Goal: Information Seeking & Learning: Find specific fact

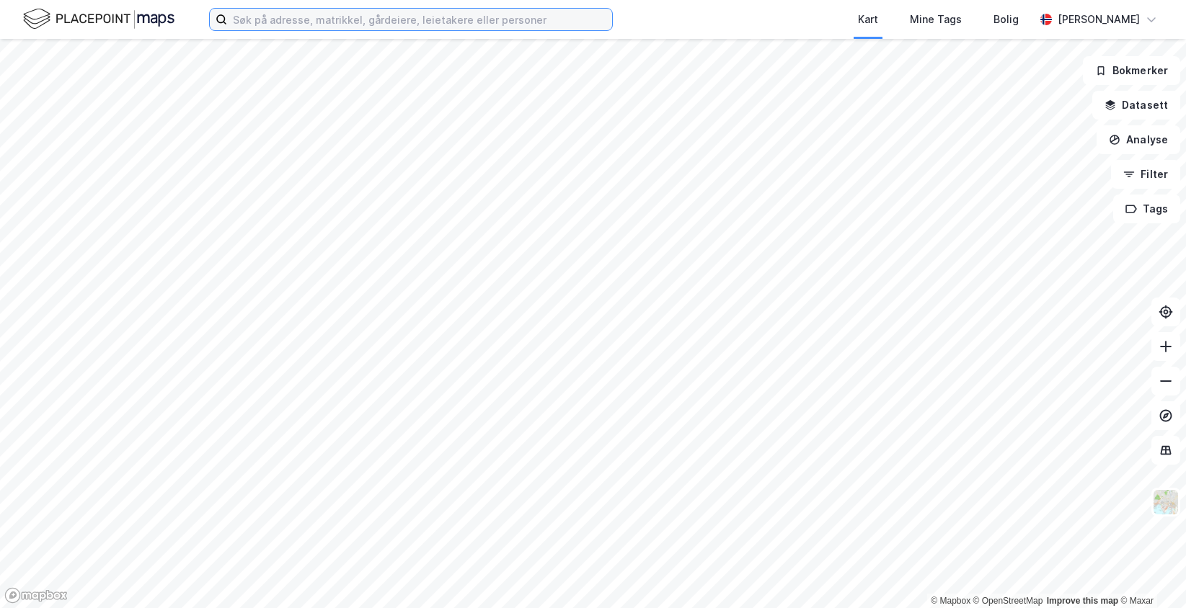
click at [248, 15] on input at bounding box center [419, 20] width 385 height 22
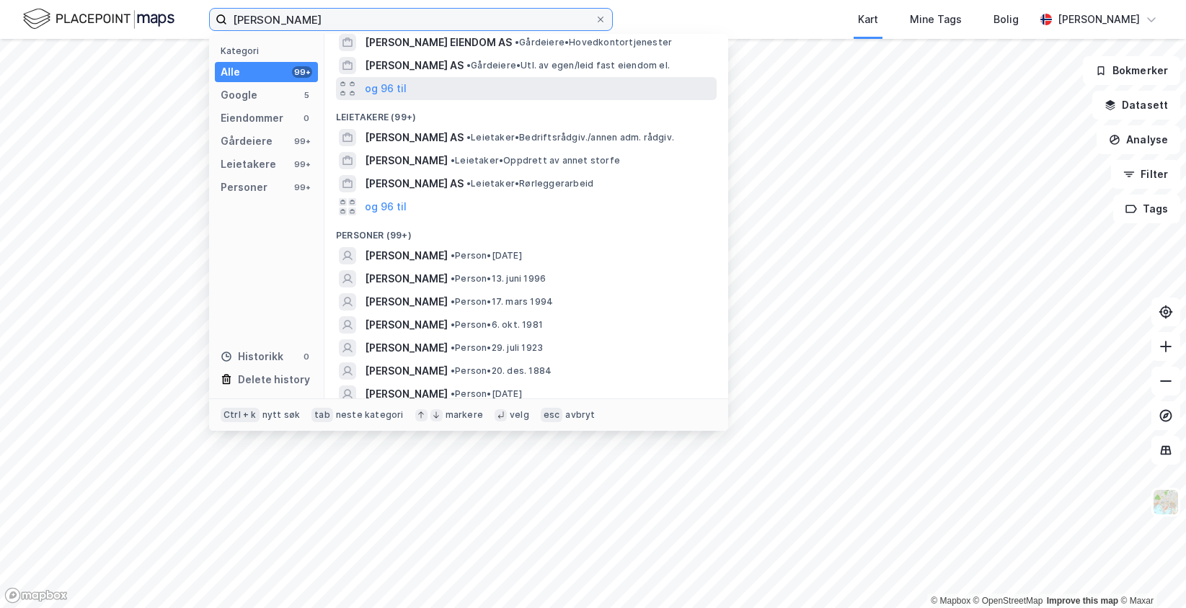
scroll to position [184, 0]
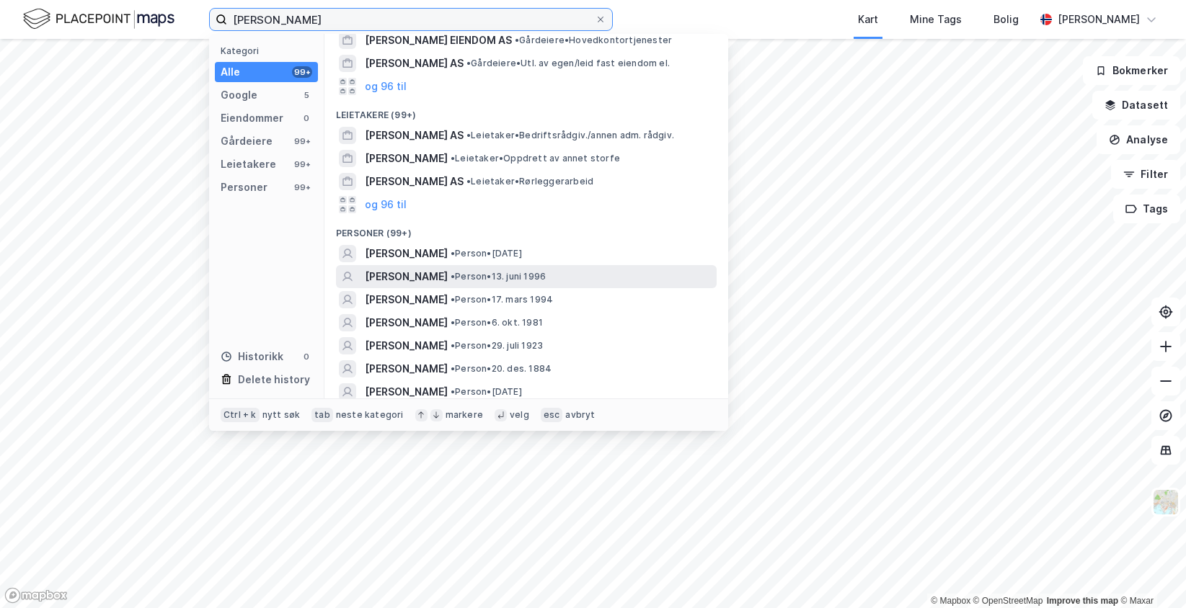
type input "[PERSON_NAME]"
click at [448, 268] on span "[PERSON_NAME]" at bounding box center [406, 276] width 83 height 17
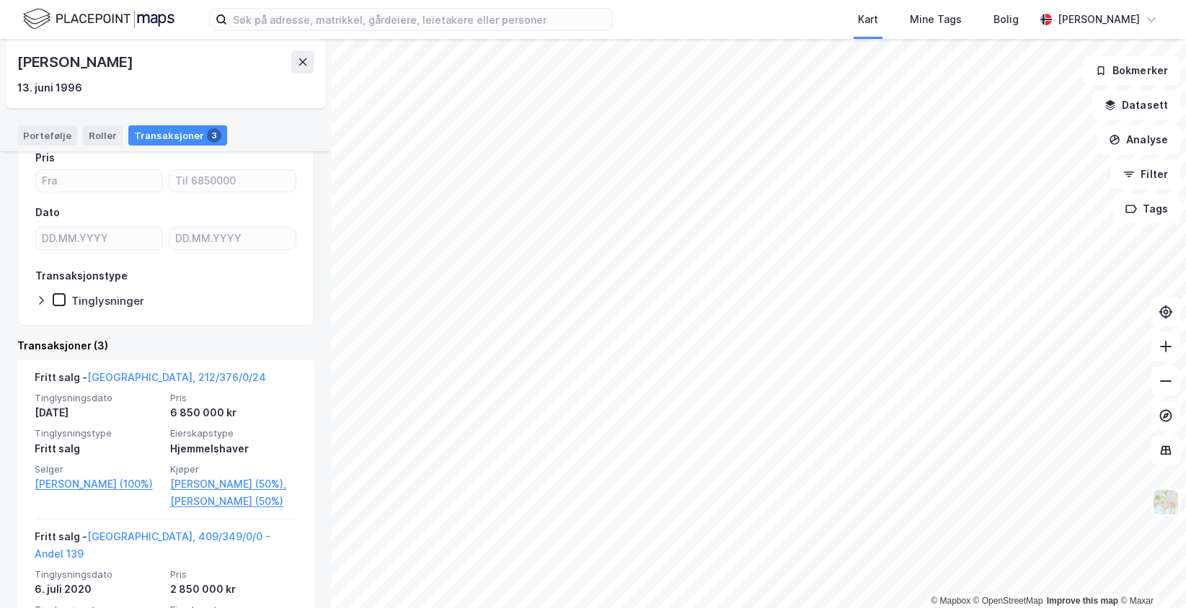
scroll to position [121, 0]
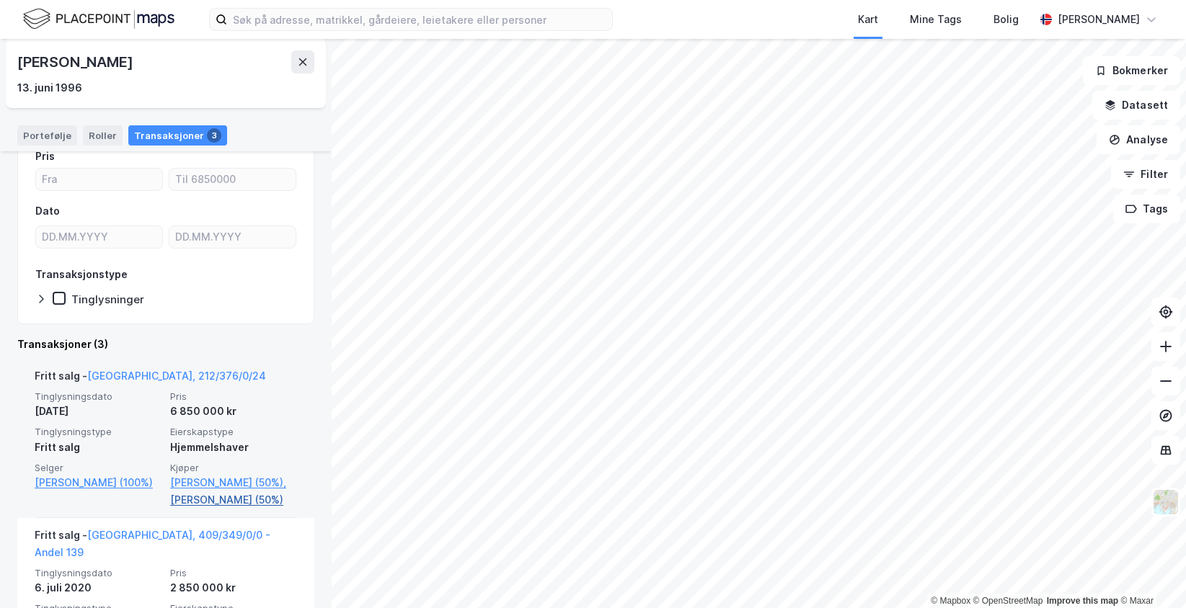
click at [235, 509] on link "[PERSON_NAME] (50%)" at bounding box center [233, 500] width 127 height 17
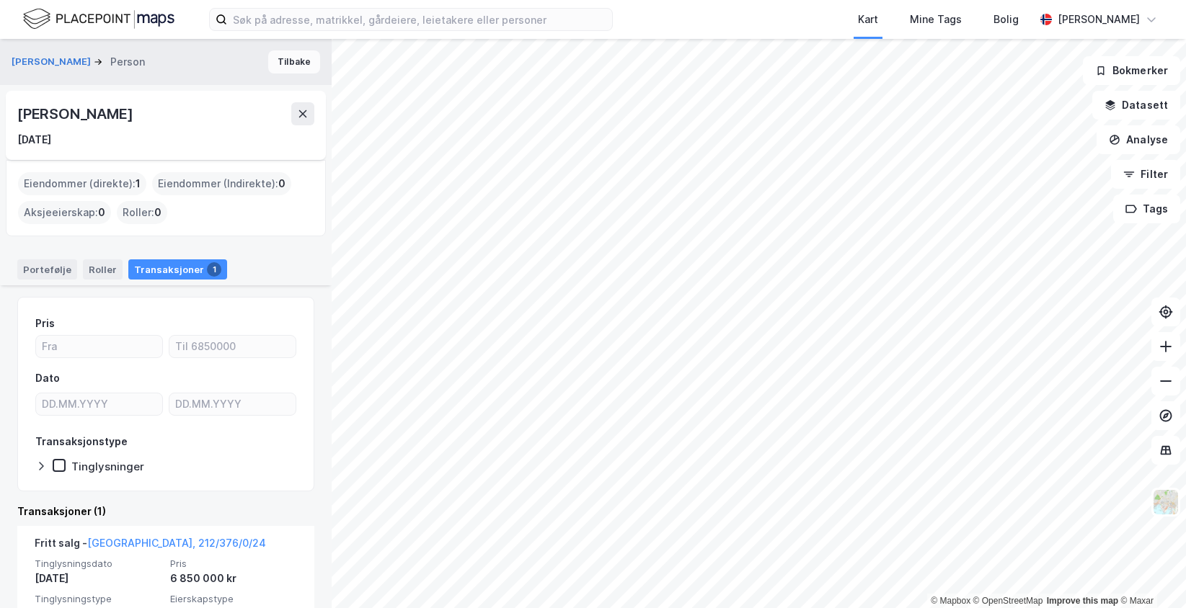
click at [274, 58] on button "Tilbake" at bounding box center [294, 61] width 52 height 23
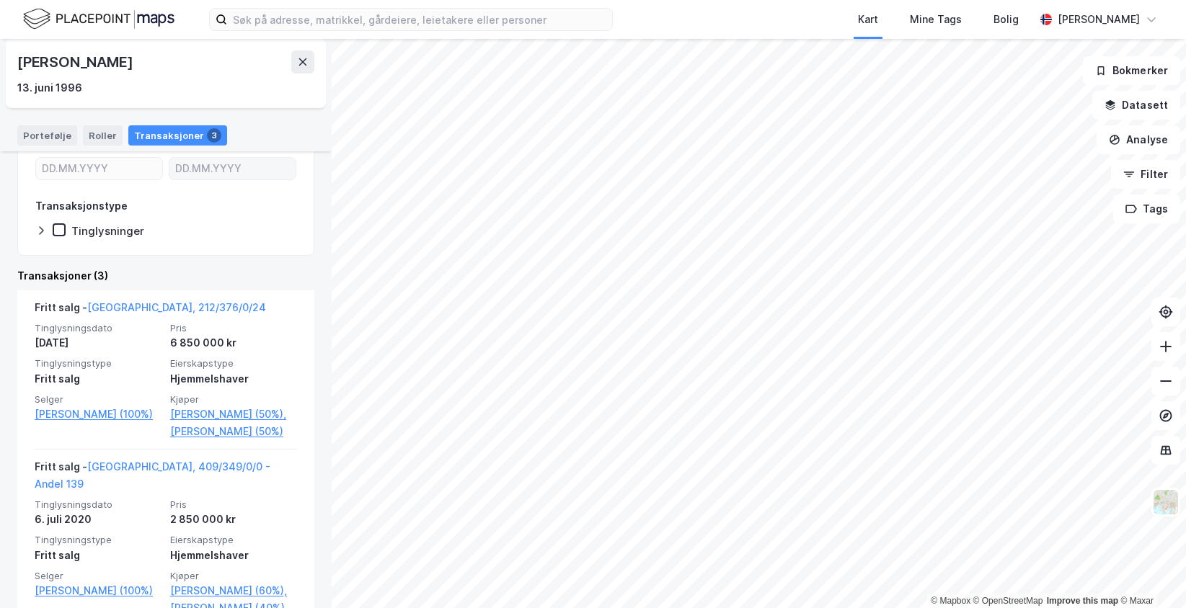
scroll to position [190, 0]
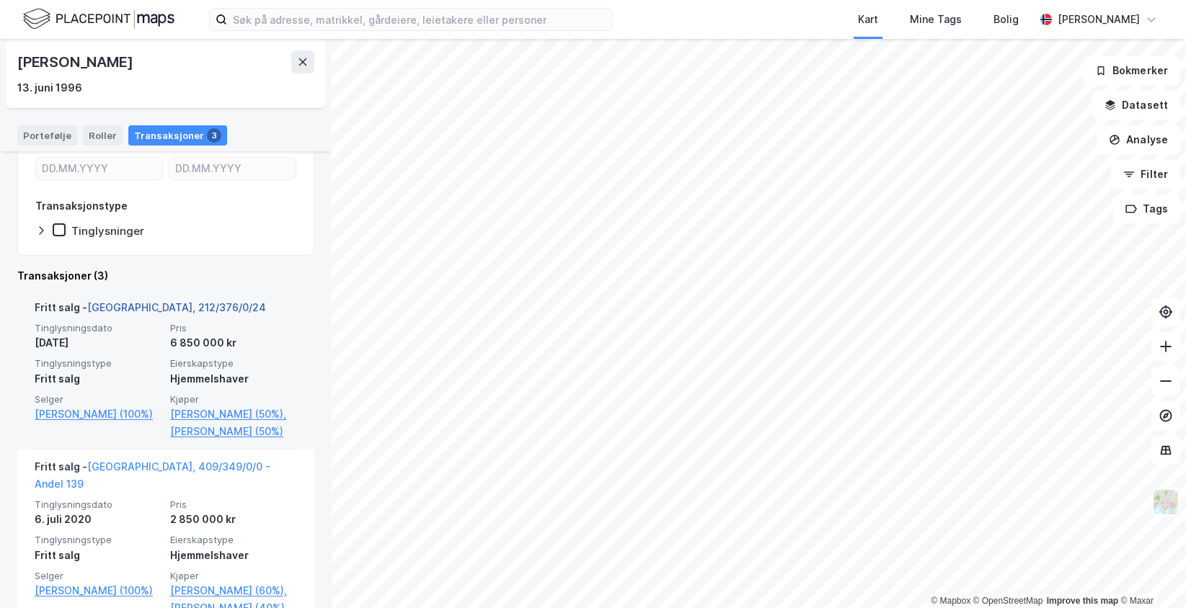
click at [145, 303] on link "Oslo, 212/376/0/24" at bounding box center [176, 307] width 179 height 12
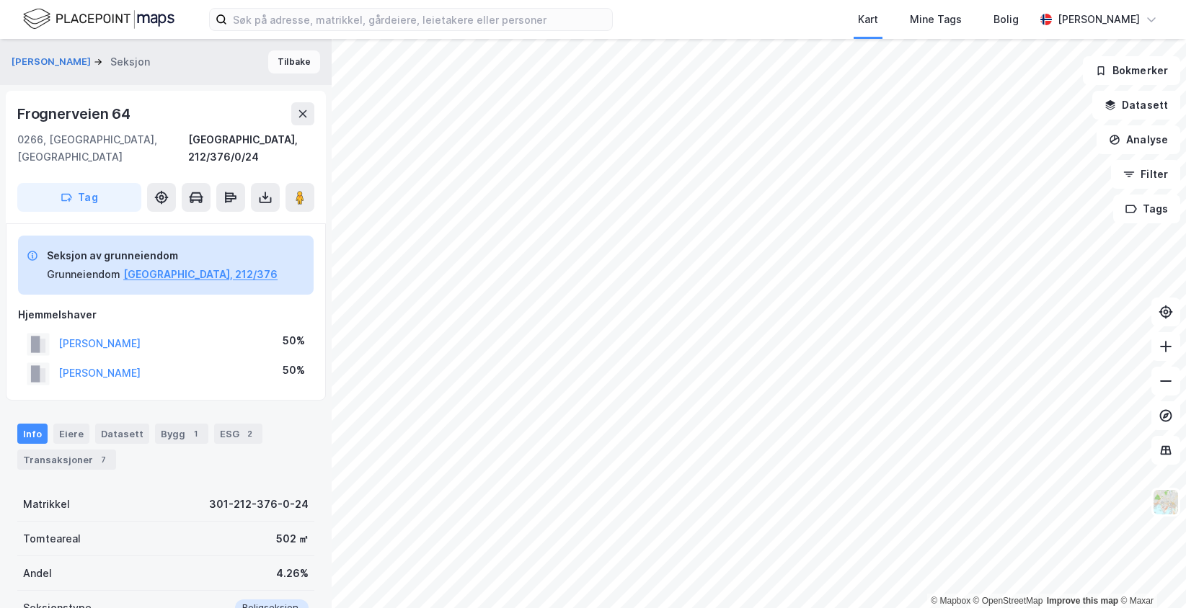
click at [275, 60] on button "Tilbake" at bounding box center [294, 61] width 52 height 23
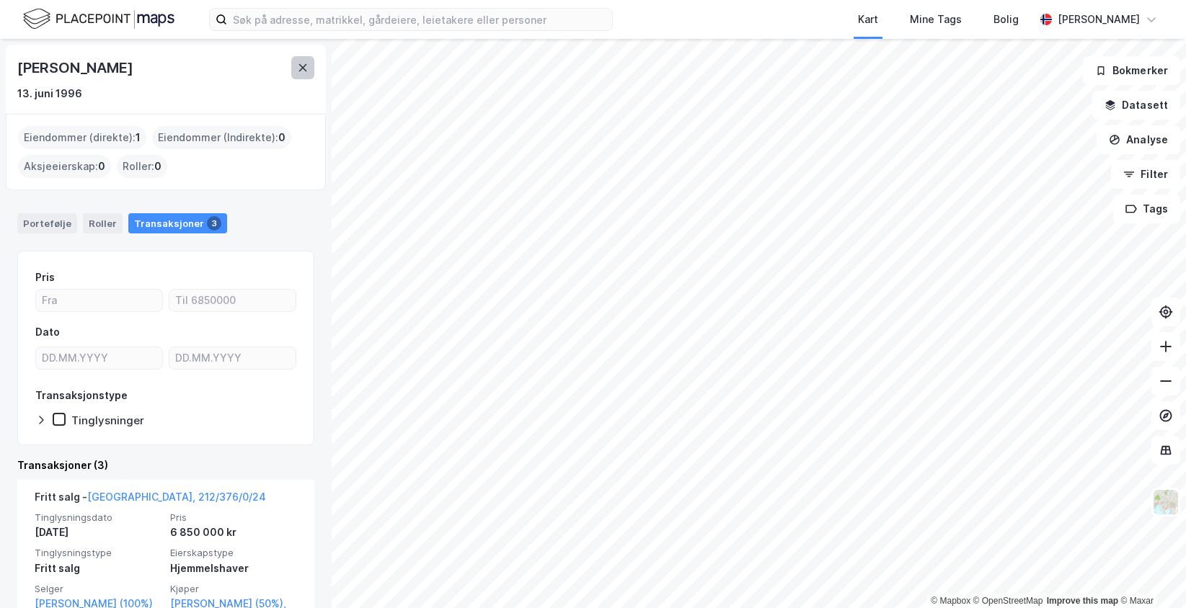
click at [298, 63] on icon at bounding box center [303, 68] width 12 height 12
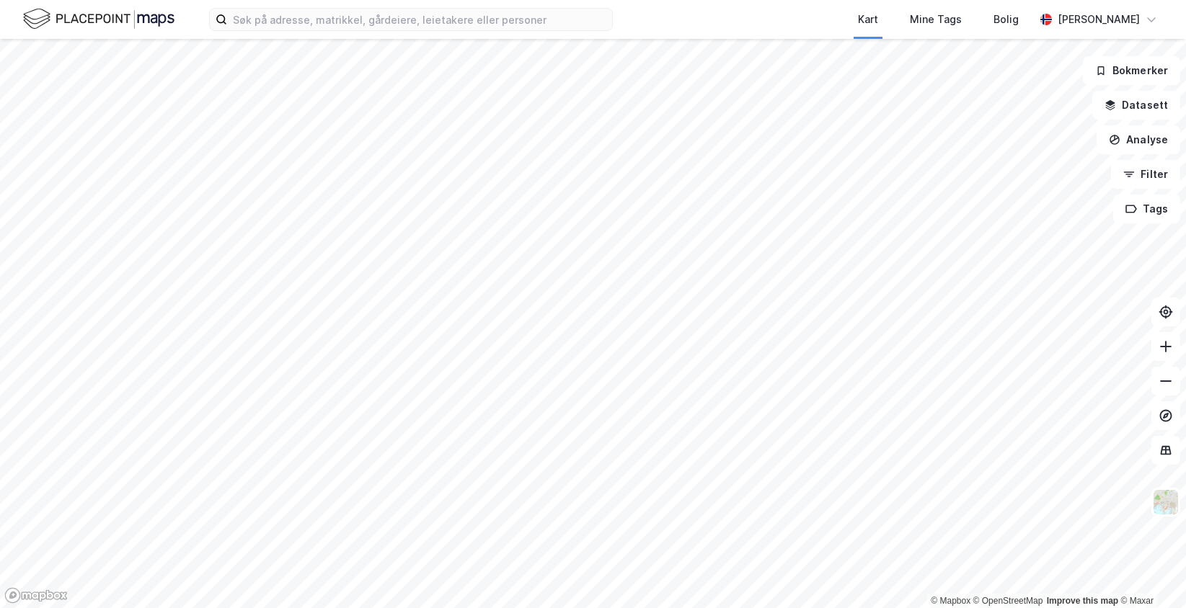
click at [689, 12] on div "Kart Mine Tags Bolig" at bounding box center [858, 19] width 353 height 39
